Goal: Transaction & Acquisition: Purchase product/service

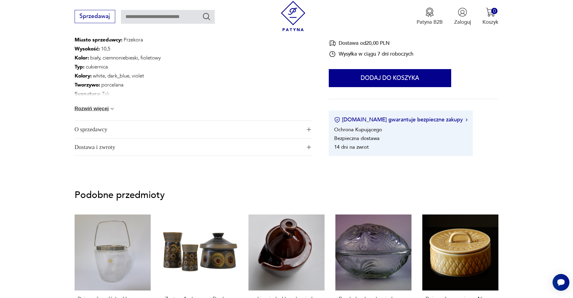
scroll to position [327, 0]
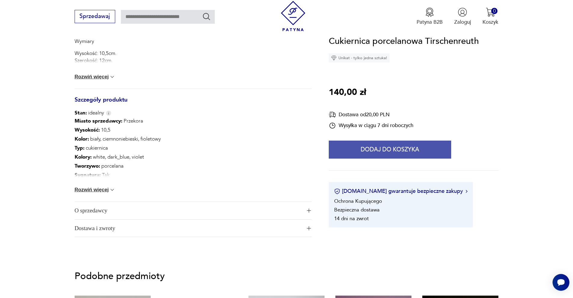
click at [351, 143] on button "Dodaj do koszyka" at bounding box center [390, 150] width 122 height 18
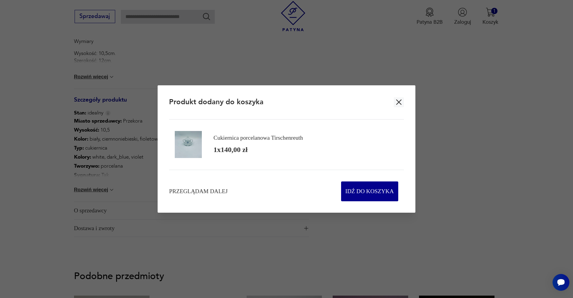
click at [401, 101] on icon "button" at bounding box center [398, 102] width 9 height 9
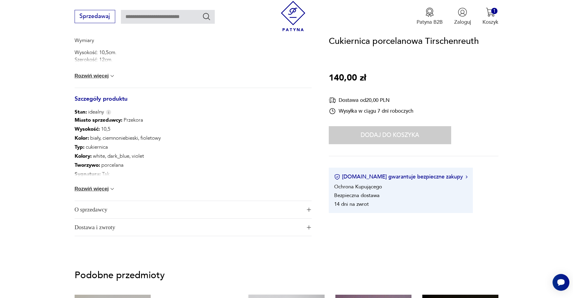
scroll to position [449, 0]
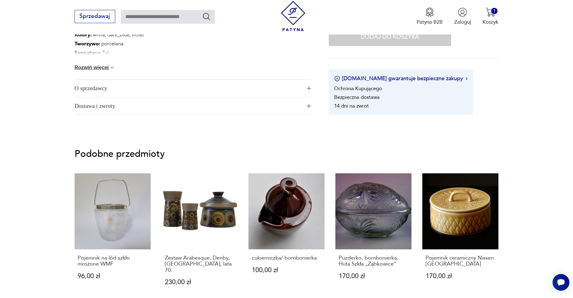
click at [285, 109] on span "Dostawa i zwroty" at bounding box center [188, 105] width 227 height 17
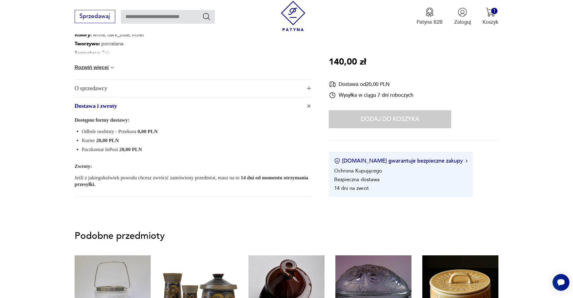
click at [276, 80] on span "O sprzedawcy" at bounding box center [188, 88] width 227 height 17
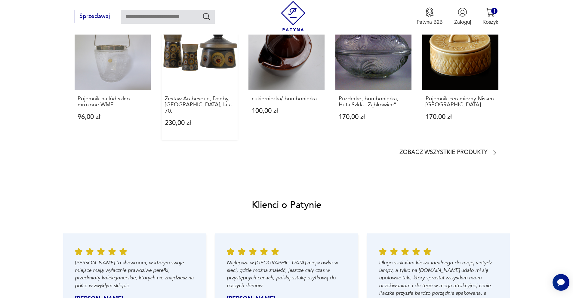
click at [216, 87] on link "Zestaw Arabesque, Denby, [GEOGRAPHIC_DATA], lata 70. 230,00 zł" at bounding box center [199, 77] width 76 height 127
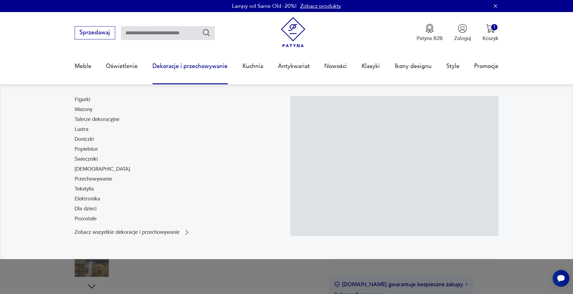
click at [168, 58] on link "Dekoracje i przechowywanie" at bounding box center [189, 66] width 75 height 28
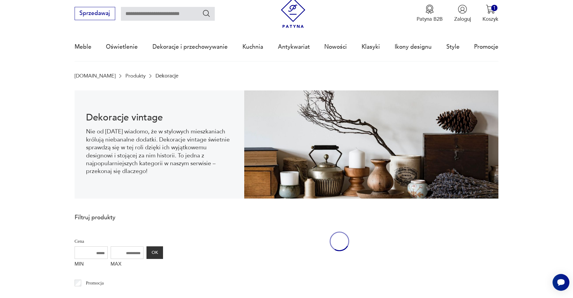
scroll to position [20, 0]
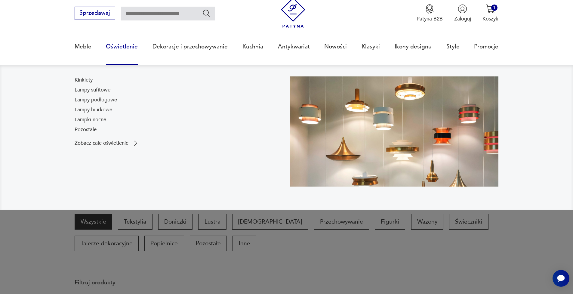
click at [123, 50] on link "Oświetlenie" at bounding box center [122, 47] width 32 height 28
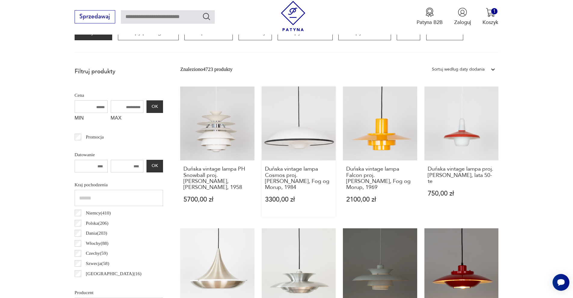
click at [272, 161] on div "Duńska vintage lampa Cosmos proj. [PERSON_NAME], Fog og Morup, 1984 3300,00 zł" at bounding box center [299, 189] width 74 height 57
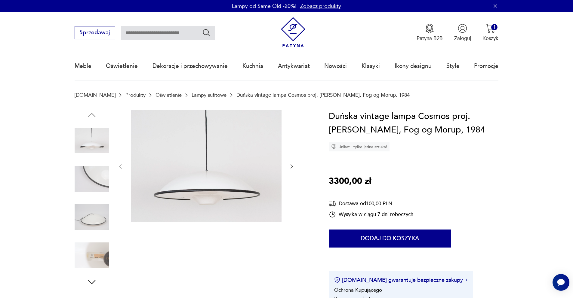
click at [293, 167] on icon "button" at bounding box center [292, 167] width 6 height 6
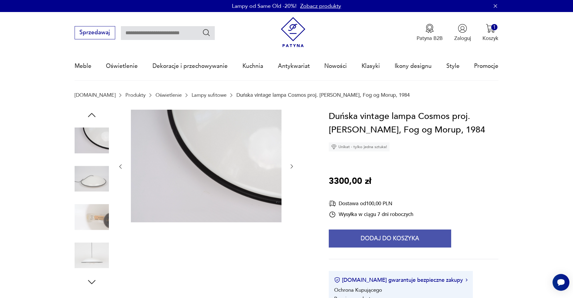
click at [387, 233] on button "Dodaj do koszyka" at bounding box center [390, 239] width 122 height 18
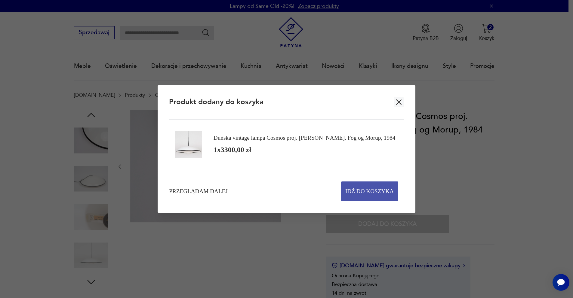
click at [383, 191] on span "Idź do koszyka" at bounding box center [369, 191] width 48 height 19
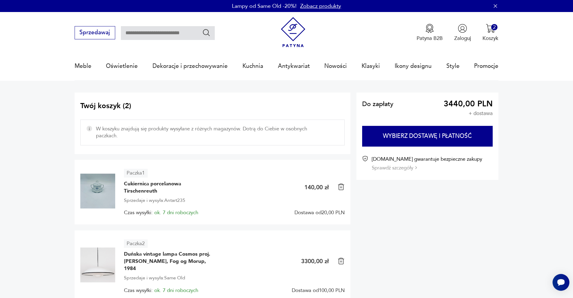
click at [307, 33] on img at bounding box center [293, 32] width 30 height 30
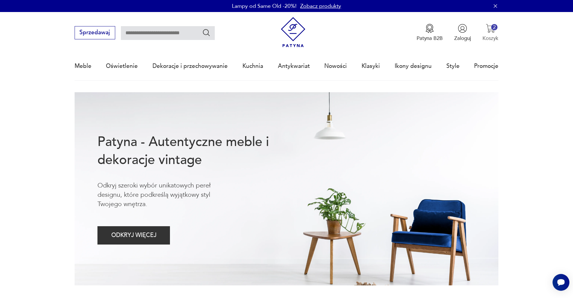
click at [485, 28] on button "2 Koszyk" at bounding box center [490, 33] width 16 height 18
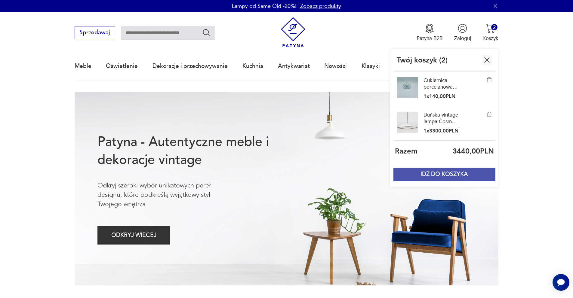
click at [458, 174] on button "IDŹ DO KOSZYKA" at bounding box center [444, 174] width 102 height 13
